Goal: Task Accomplishment & Management: Manage account settings

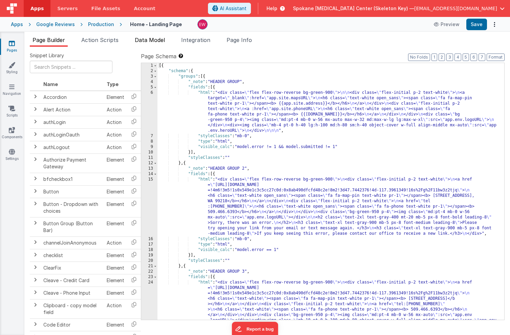
click at [154, 38] on span "Data Model" at bounding box center [150, 40] width 30 height 7
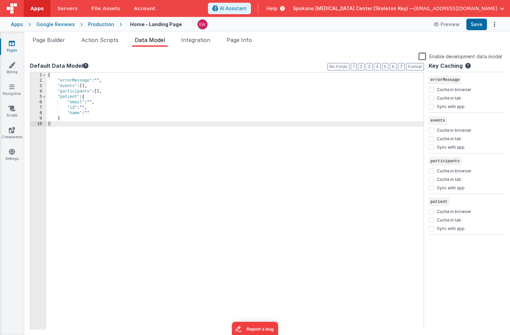
click at [424, 56] on label "Enable development data model" at bounding box center [460, 56] width 83 height 8
click at [0, 0] on input "Enable development data model" at bounding box center [0, 0] width 0 height 0
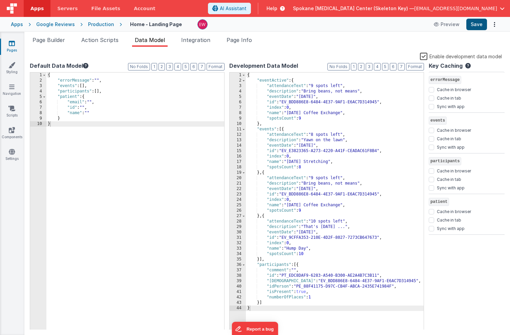
click at [478, 24] on button "Save" at bounding box center [477, 25] width 21 height 12
click at [285, 9] on icon at bounding box center [281, 8] width 7 height 7
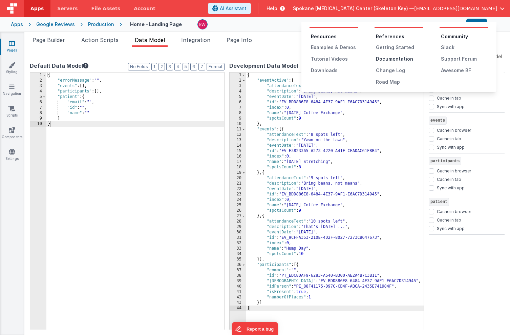
click at [387, 60] on div "Documentation" at bounding box center [399, 59] width 47 height 7
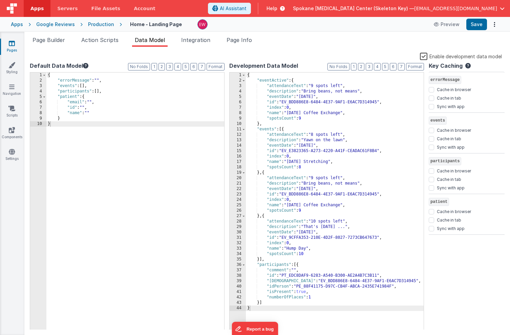
click at [285, 8] on icon at bounding box center [281, 8] width 7 height 7
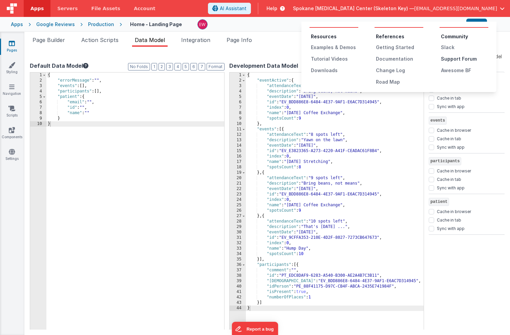
click at [449, 58] on div "Support Forum" at bounding box center [464, 59] width 47 height 7
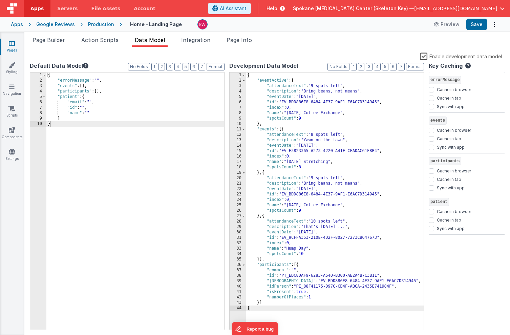
click at [424, 57] on label "Enable development data model" at bounding box center [461, 56] width 82 height 8
click at [0, 0] on input "Enable development data model" at bounding box center [0, 0] width 0 height 0
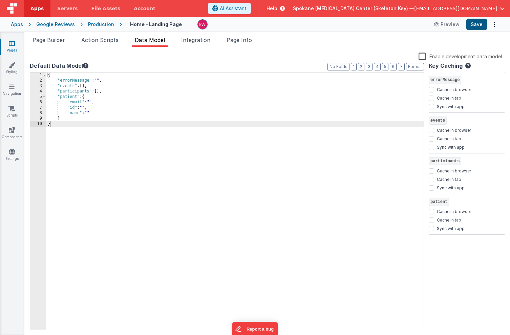
click at [479, 25] on button "Save" at bounding box center [477, 25] width 21 height 12
click at [206, 38] on span "Integration" at bounding box center [195, 40] width 29 height 7
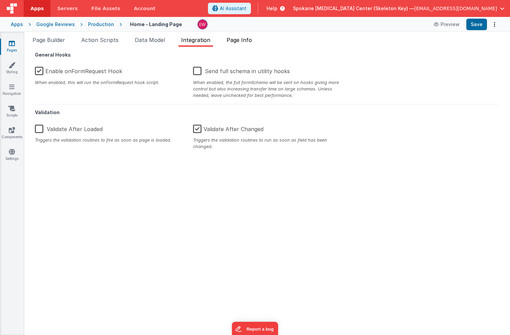
click at [240, 43] on span "Page Info" at bounding box center [239, 40] width 25 height 7
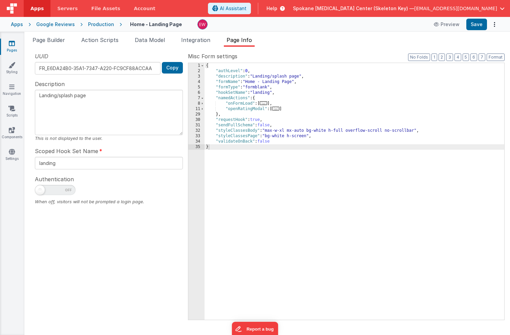
click at [14, 44] on icon at bounding box center [12, 43] width 6 height 7
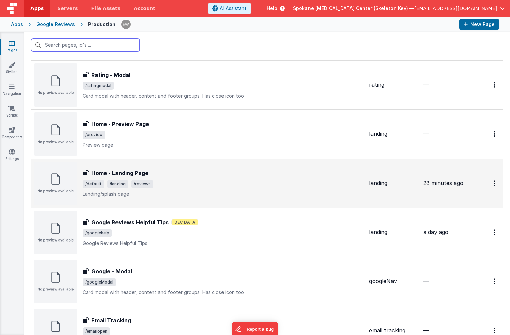
scroll to position [71, 0]
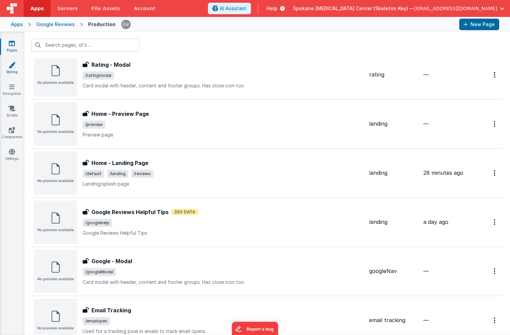
click at [9, 67] on icon at bounding box center [11, 65] width 7 height 7
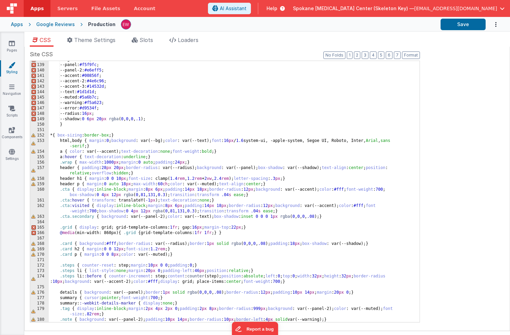
scroll to position [769, 0]
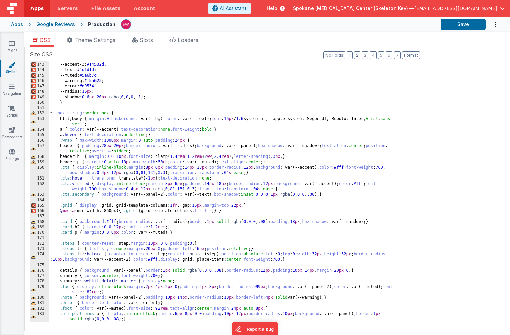
click at [167, 132] on div "--accent-2: #4e6c96 ; --accent-3: #14532d ; --text: #1d1d1d ; --muted: #5a6b7c …" at bounding box center [234, 196] width 371 height 278
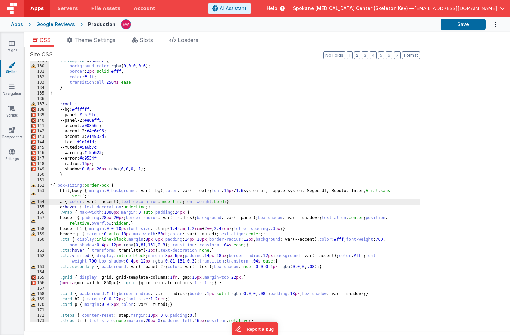
scroll to position [697, 0]
click at [460, 25] on button "Save" at bounding box center [463, 25] width 45 height 12
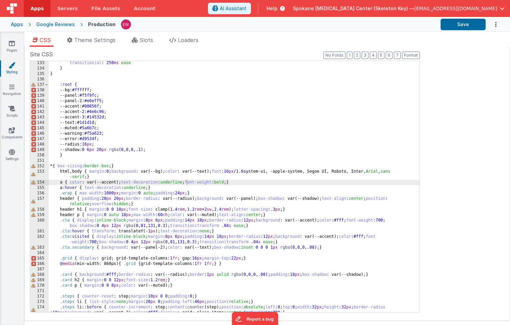
scroll to position [718, 0]
click at [60, 182] on div "transition : all 250 ms ease } } :root { --bg: #ffffff ; --panel: #f5f9fc ; --p…" at bounding box center [234, 190] width 371 height 262
click at [458, 27] on button "Save" at bounding box center [463, 25] width 45 height 12
click at [69, 182] on div "transition : all 250 ms ease } } :root { --bg: #ffffff ; --panel: #f5f9fc ; --p…" at bounding box center [234, 190] width 371 height 262
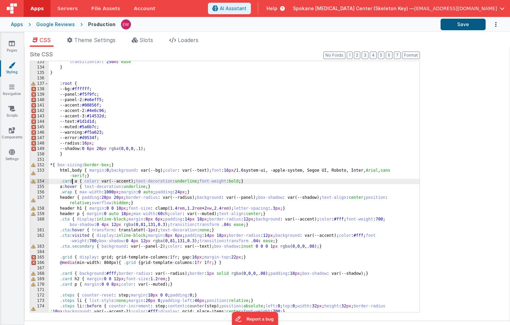
click at [466, 24] on button "Save" at bounding box center [463, 25] width 45 height 12
click at [236, 183] on div "transition : all 250 ms ease } } :root { --bg: #ffffff ; --panel: #f5f9fc ; --p…" at bounding box center [234, 190] width 371 height 262
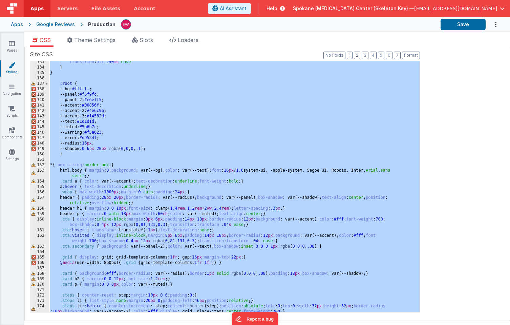
click at [202, 176] on div "transition : all 250 ms ease } } :root { --bg: #ffffff ; --panel: #f5f9fc ; --p…" at bounding box center [234, 190] width 371 height 262
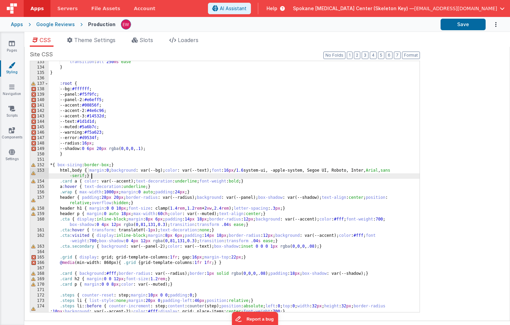
click at [81, 183] on div "transition : all 250 ms ease } } :root { --bg: #ffffff ; --panel: #f5f9fc ; --p…" at bounding box center [234, 190] width 371 height 262
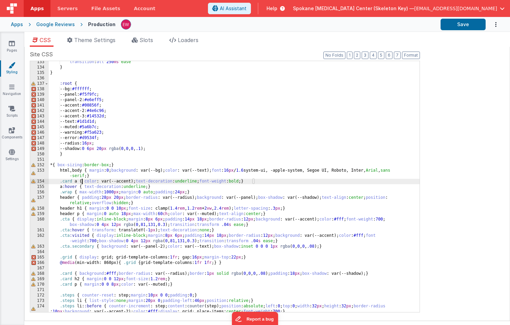
click at [81, 183] on div "transition : all 250 ms ease } } :root { --bg: #ffffff ; --panel: #f5f9fc ; --p…" at bounding box center [234, 190] width 371 height 262
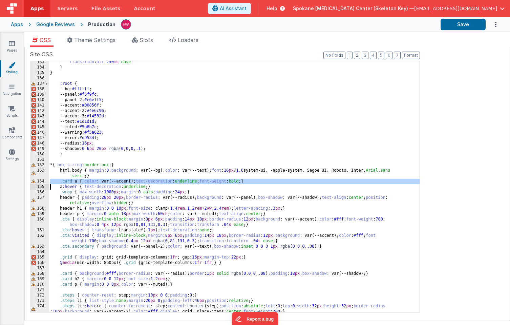
click at [81, 183] on div "transition : all 250 ms ease } } :root { --bg: #ffffff ; --panel: #f5f9fc ; --p…" at bounding box center [234, 190] width 371 height 262
click at [19, 25] on div "Apps" at bounding box center [17, 24] width 12 height 7
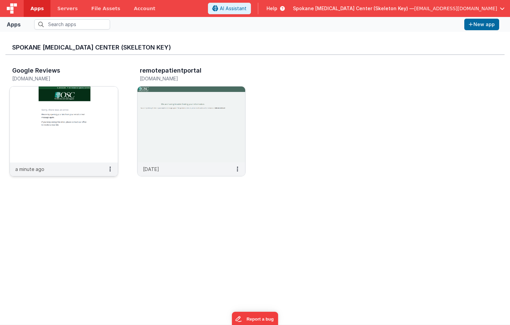
click at [43, 71] on h3 "Google Reviews" at bounding box center [36, 70] width 48 height 7
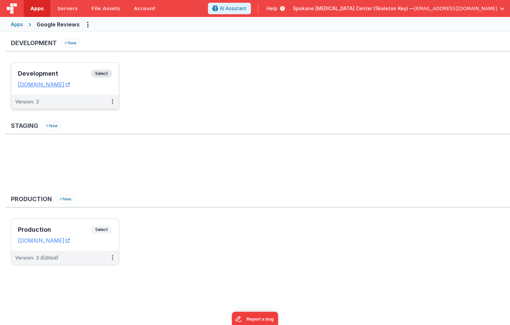
click at [106, 76] on span "Select" at bounding box center [101, 73] width 21 height 8
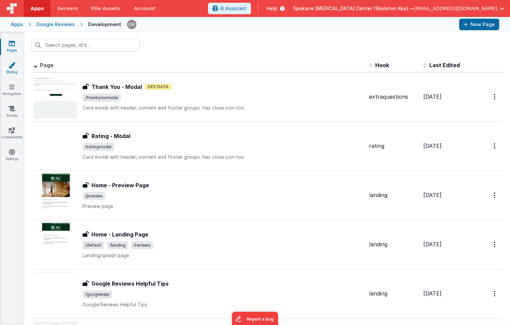
click at [12, 66] on icon at bounding box center [11, 65] width 7 height 7
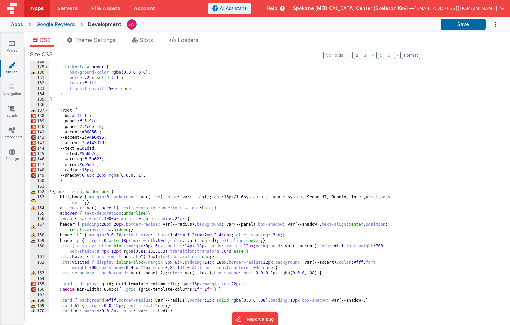
scroll to position [691, 0]
click at [67, 208] on div ".stickycta a :hover { background-color : rgba ( 0 , 0 , 0 , 0.6 ); border : 2 p…" at bounding box center [234, 190] width 371 height 262
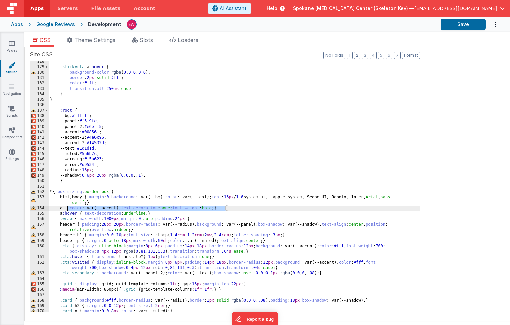
click at [67, 208] on div ".stickycta a :hover { background-color : rgba ( 0 , 0 , 0 , 0.6 ); border : 2 p…" at bounding box center [234, 190] width 371 height 262
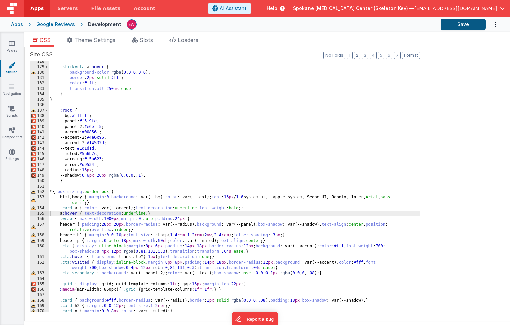
click at [464, 22] on button "Save" at bounding box center [463, 25] width 45 height 12
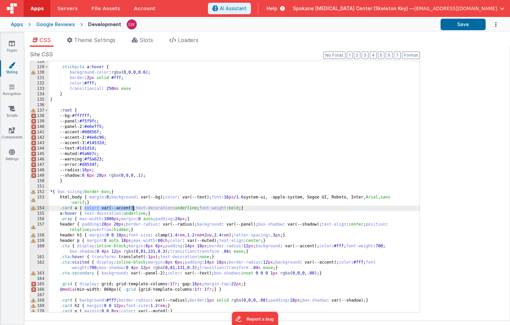
drag, startPoint x: 84, startPoint y: 209, endPoint x: 133, endPoint y: 207, distance: 48.5
click at [133, 207] on div ".stickycta a :hover { background-color : rgba ( 0 , 0 , 0 , 0.6 ); border : 2 p…" at bounding box center [234, 190] width 371 height 262
click at [83, 213] on div ".stickycta a :hover { background-color : rgba ( 0 , 0 , 0 , 0.6 ); border : 2 p…" at bounding box center [234, 190] width 371 height 262
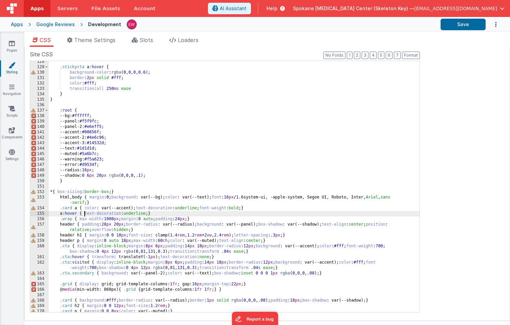
paste textarea
click at [131, 214] on div ".stickycta a :hover { background-color : rgba ( 0 , 0 , 0 , 0.6 ); border : 2 p…" at bounding box center [234, 190] width 371 height 262
click at [149, 213] on div ".stickycta a :hover { background-color : rgba ( 0 , 0 , 0 , 0.6 ); border : 2 p…" at bounding box center [234, 190] width 371 height 262
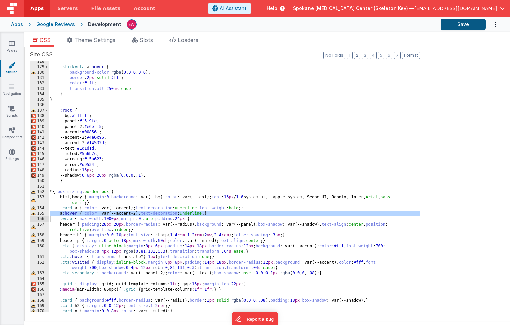
click at [460, 25] on button "Save" at bounding box center [463, 25] width 45 height 12
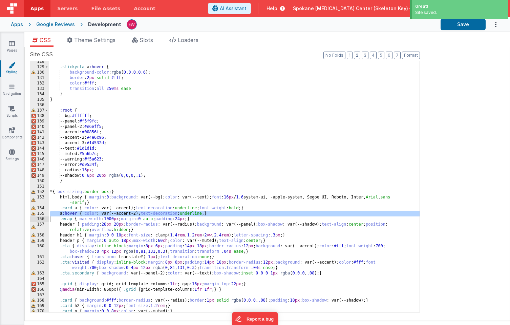
click at [48, 24] on div "Google Reviews" at bounding box center [55, 24] width 39 height 7
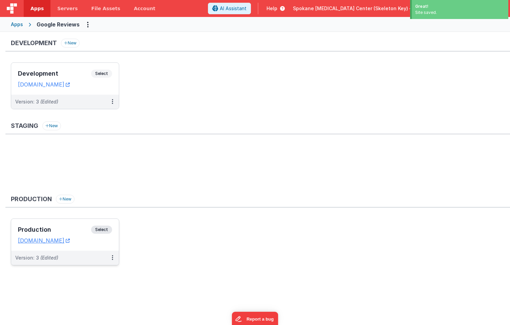
click at [105, 228] on span "Select" at bounding box center [101, 229] width 21 height 8
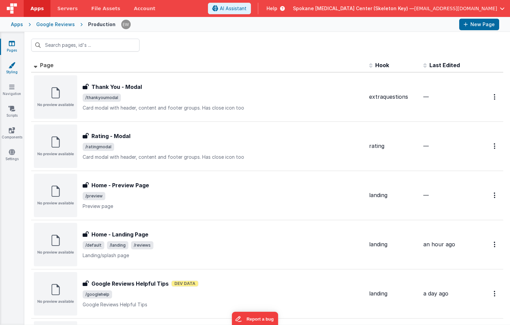
click at [12, 66] on icon at bounding box center [11, 65] width 7 height 7
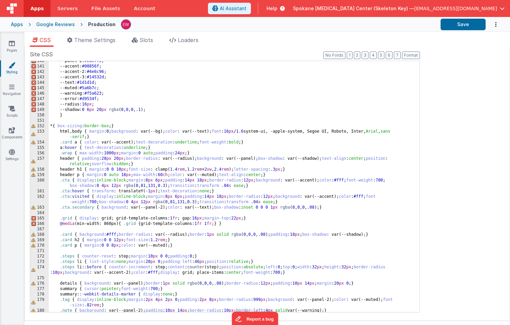
scroll to position [751, 0]
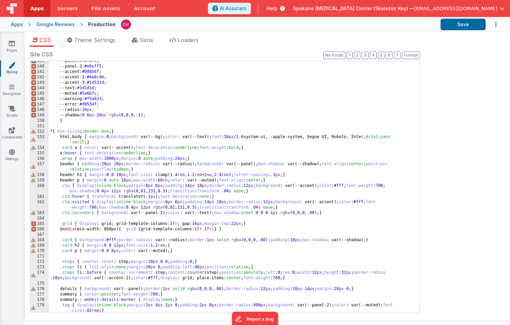
click at [76, 154] on div "--panel: #f5f9fc ; --panel-2: #e6eff5 ; --accent: #00856f ; --accent-2: #4e6c96…" at bounding box center [234, 189] width 371 height 262
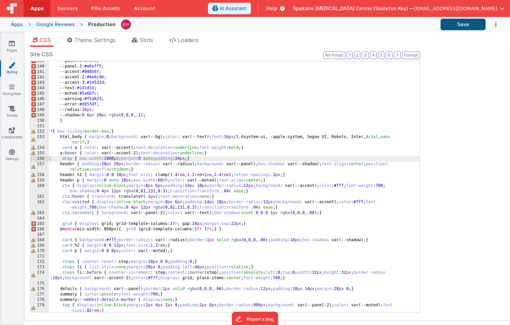
click at [455, 25] on button "Save" at bounding box center [463, 25] width 45 height 12
